Goal: Check status: Check status

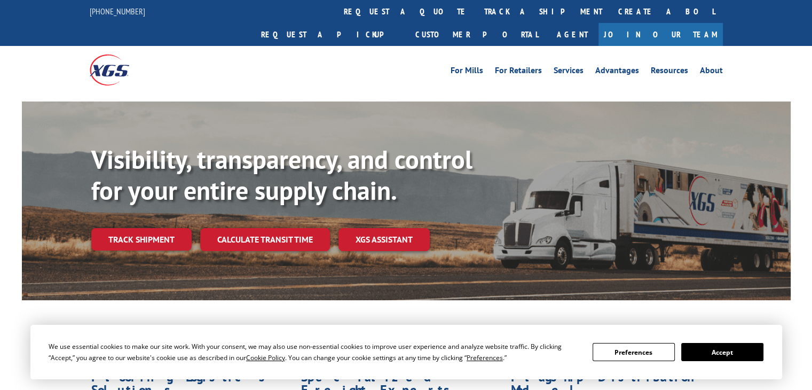
click at [476, 15] on link "track a shipment" at bounding box center [543, 11] width 134 height 23
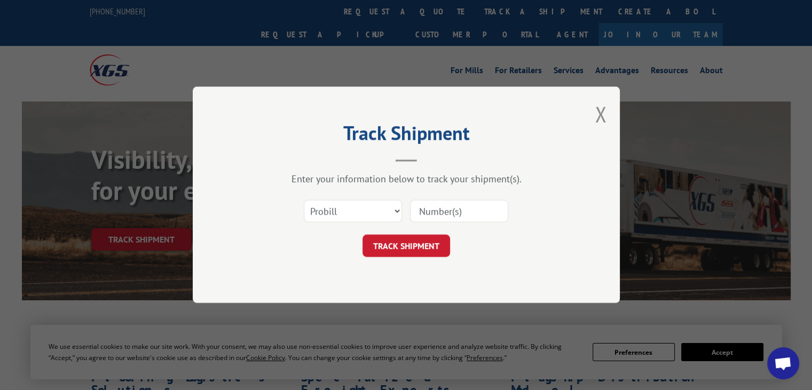
click at [440, 212] on input at bounding box center [459, 211] width 98 height 22
paste input "17560403"
type input "17560403"
click at [425, 246] on button "TRACK SHIPMENT" at bounding box center [406, 246] width 88 height 22
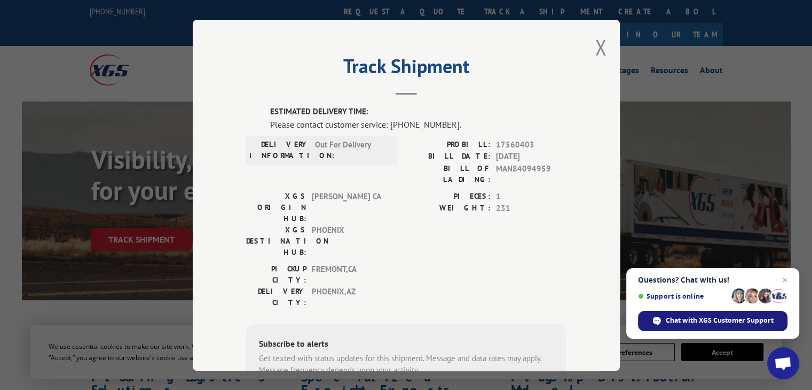
click at [692, 318] on span "Chat with XGS Customer Support" at bounding box center [720, 320] width 108 height 10
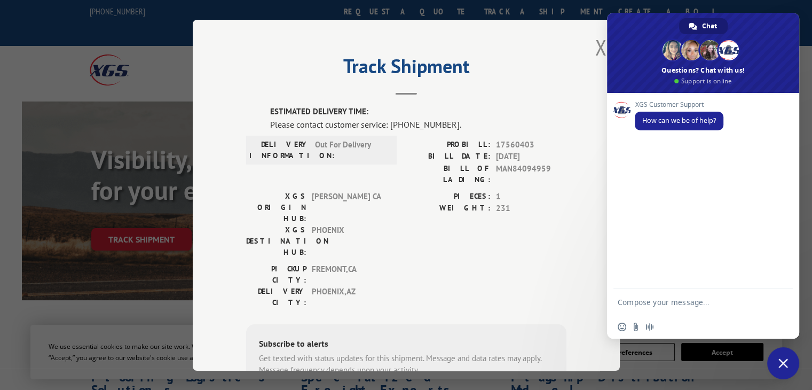
click at [676, 299] on textarea "Compose your message..." at bounding box center [692, 301] width 149 height 27
type textarea "17560403 delivery status"
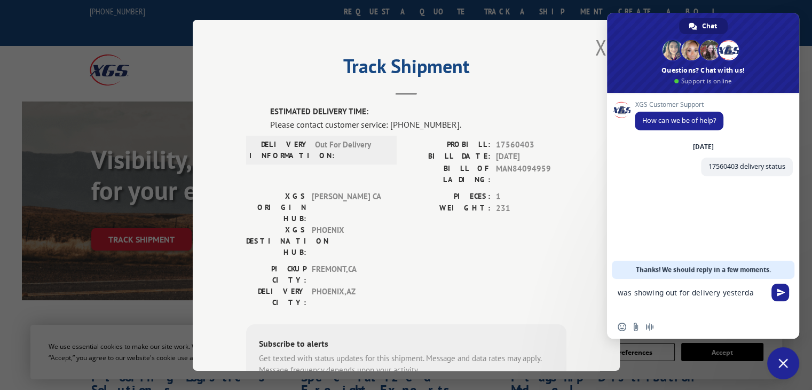
type textarea "was showing out for delivery [DATE]"
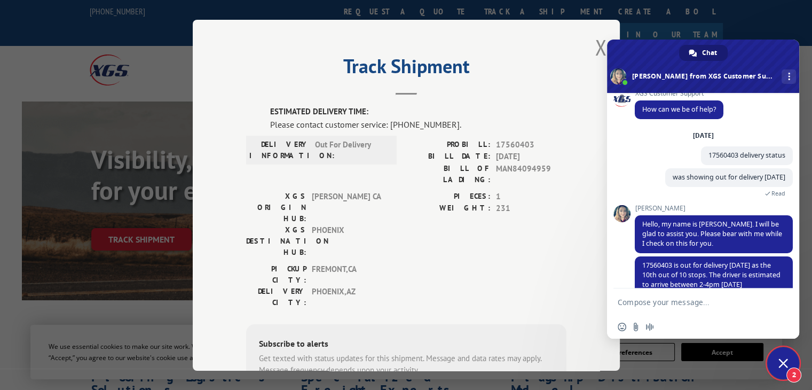
scroll to position [32, 0]
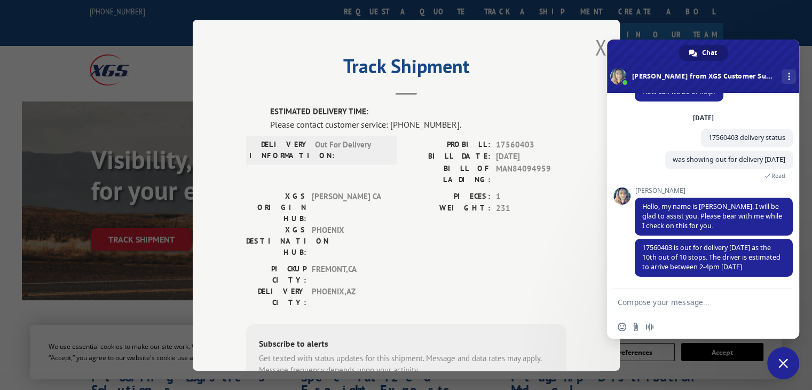
click at [710, 311] on textarea "Compose your message..." at bounding box center [692, 301] width 149 height 27
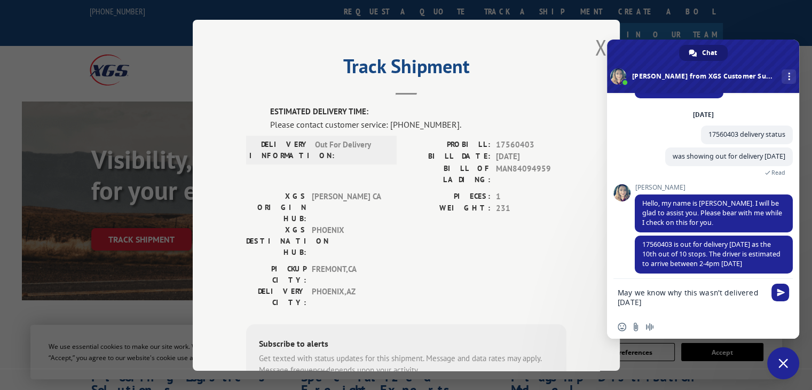
type textarea "May we know why this wasn't delivered [DATE]?"
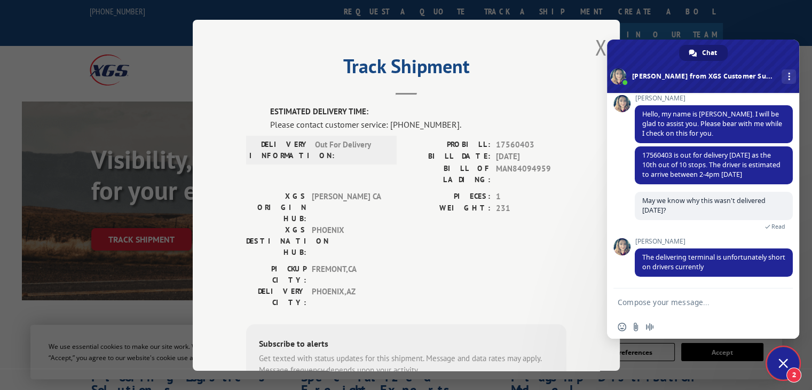
scroll to position [148, 0]
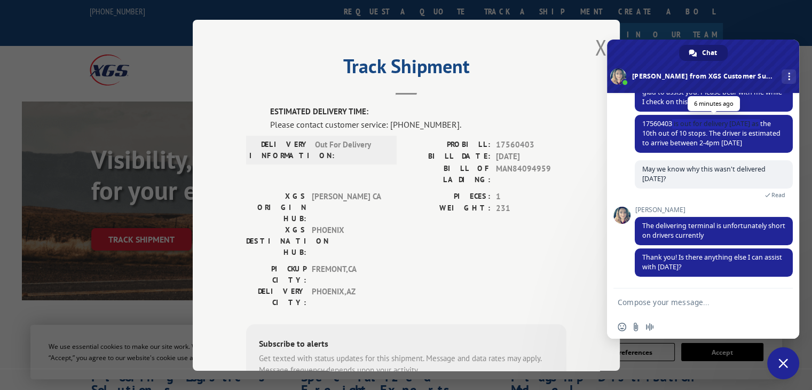
drag, startPoint x: 673, startPoint y: 120, endPoint x: 762, endPoint y: 120, distance: 88.6
click at [762, 120] on span "17560403 is out for delivery [DATE] as the 10th out of 10 stops. The driver is …" at bounding box center [711, 133] width 138 height 28
copy span "is out for delivery [DATE]"
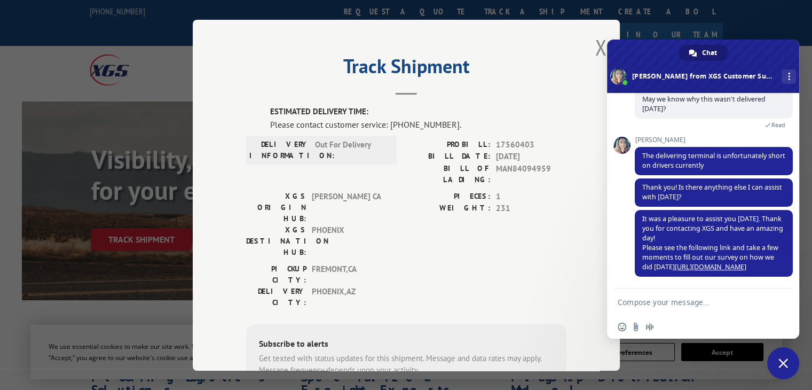
click at [546, 76] on h2 "Track Shipment" at bounding box center [406, 69] width 320 height 20
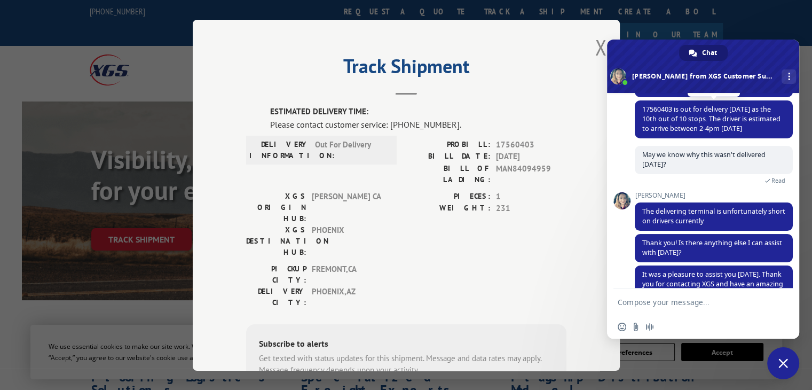
click at [722, 121] on span "17560403 is out for delivery [DATE] as the 10th out of 10 stops. The driver is …" at bounding box center [711, 119] width 138 height 28
drag, startPoint x: 641, startPoint y: 218, endPoint x: 732, endPoint y: 225, distance: 91.5
click at [732, 225] on span "The delivering terminal is unfortunately short on drivers currently" at bounding box center [714, 216] width 158 height 28
copy span "The delivering terminal is unfortunately short on drivers currently"
click at [598, 44] on button "Close modal" at bounding box center [601, 47] width 12 height 28
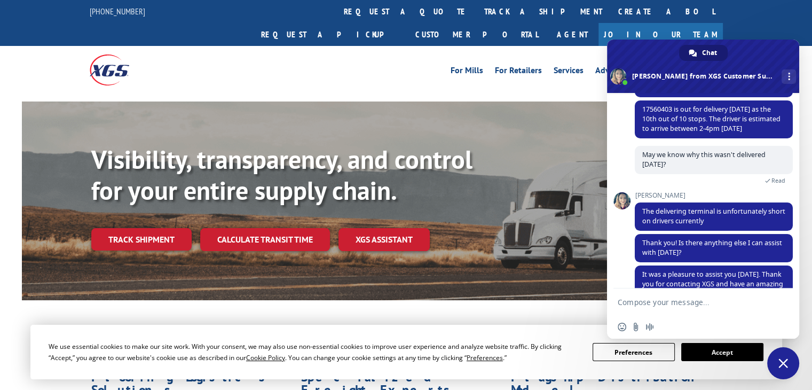
drag, startPoint x: 354, startPoint y: 13, endPoint x: 414, endPoint y: 46, distance: 68.5
click at [476, 13] on link "track a shipment" at bounding box center [543, 11] width 134 height 23
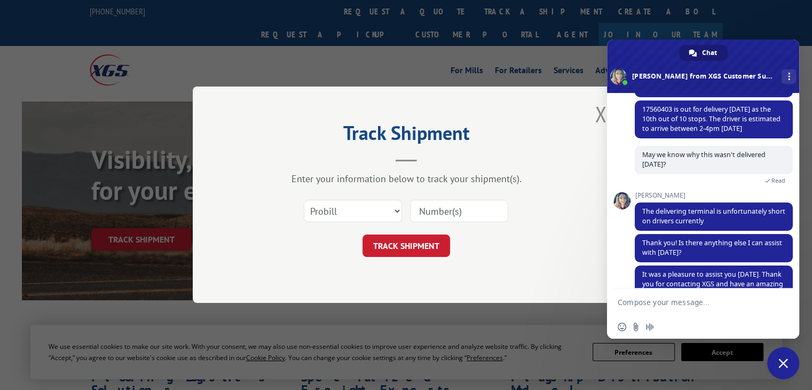
click at [450, 214] on input at bounding box center [459, 211] width 98 height 22
paste input "17501654"
type input "17501654"
click at [424, 244] on button "TRACK SHIPMENT" at bounding box center [406, 246] width 88 height 22
